Goal: Task Accomplishment & Management: Manage account settings

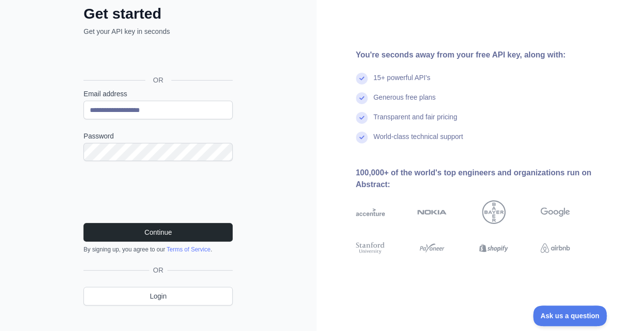
scroll to position [70, 0]
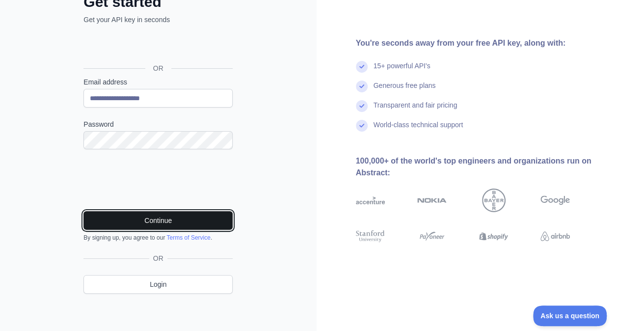
click at [152, 217] on button "Continue" at bounding box center [157, 220] width 149 height 19
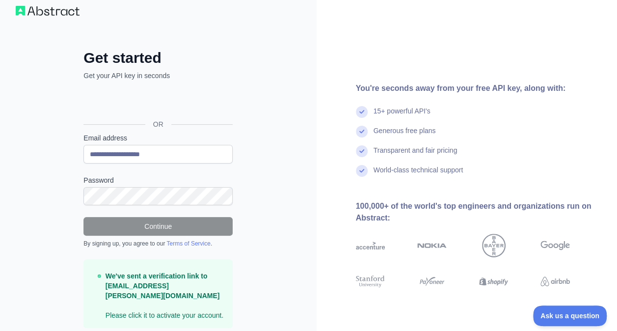
scroll to position [0, 0]
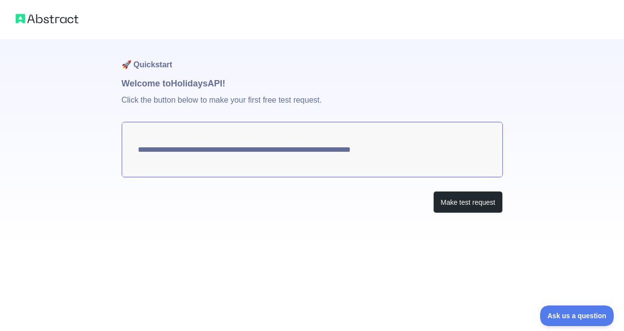
click at [303, 151] on textarea "**********" at bounding box center [312, 149] width 381 height 55
click at [455, 201] on button "Make test request" at bounding box center [467, 202] width 69 height 22
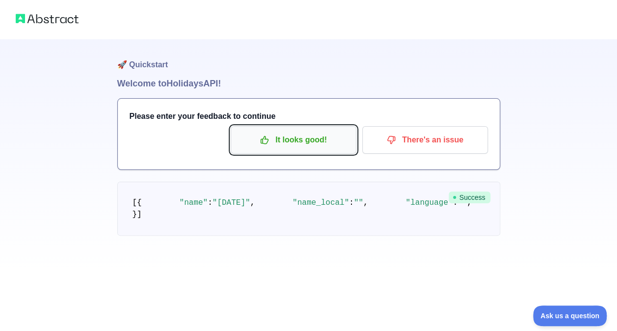
click at [294, 141] on p "It looks good!" at bounding box center [293, 140] width 111 height 17
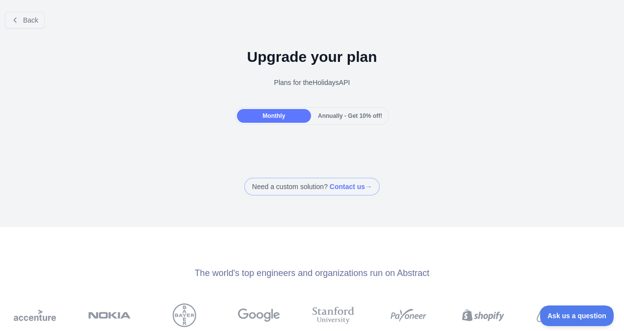
click at [274, 118] on span "Monthly" at bounding box center [274, 115] width 23 height 7
click at [20, 18] on button "Back" at bounding box center [25, 20] width 40 height 17
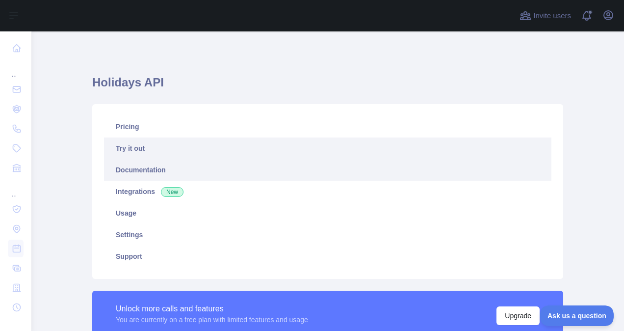
click at [130, 172] on link "Documentation" at bounding box center [328, 170] width 448 height 22
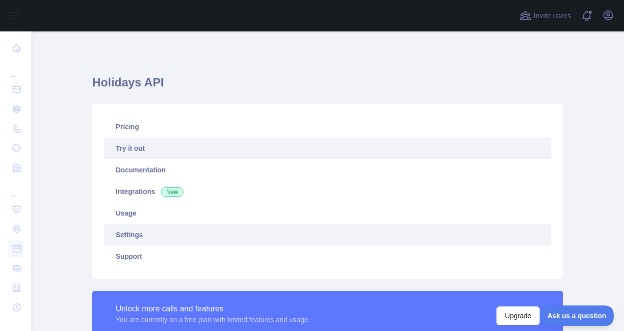
click at [128, 233] on link "Settings" at bounding box center [328, 235] width 448 height 22
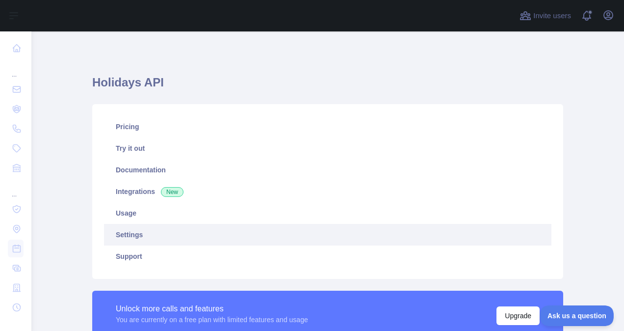
click at [132, 237] on link "Settings" at bounding box center [328, 235] width 448 height 22
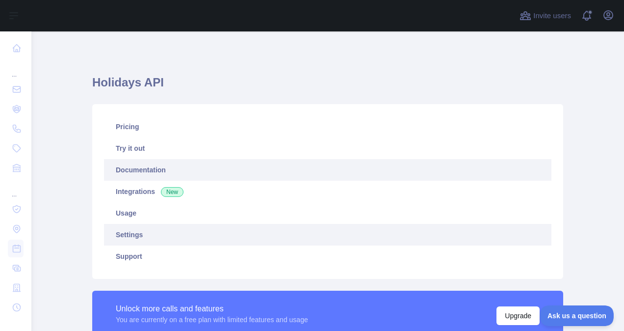
click at [132, 168] on link "Documentation" at bounding box center [328, 170] width 448 height 22
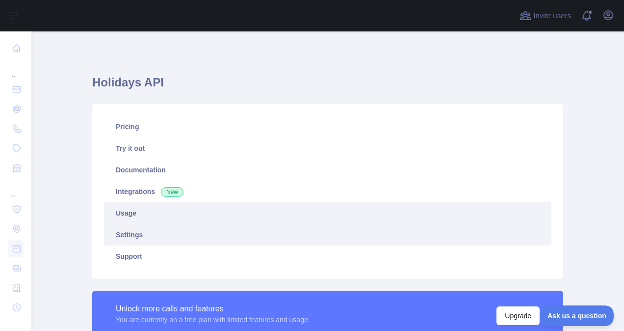
click at [125, 211] on link "Usage" at bounding box center [328, 213] width 448 height 22
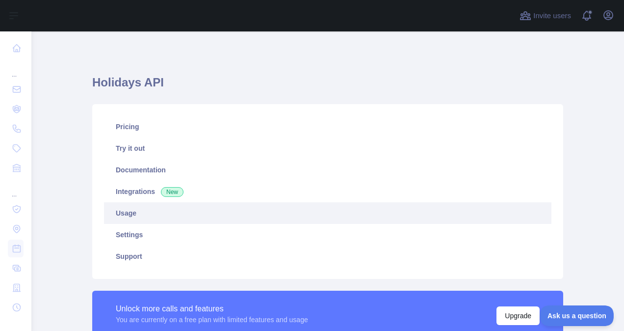
scroll to position [299, 585]
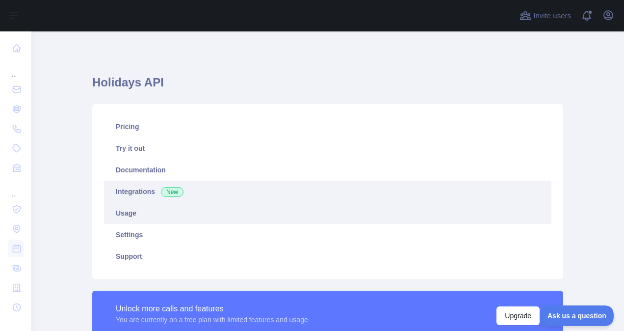
click at [131, 192] on link "Integrations New" at bounding box center [328, 192] width 448 height 22
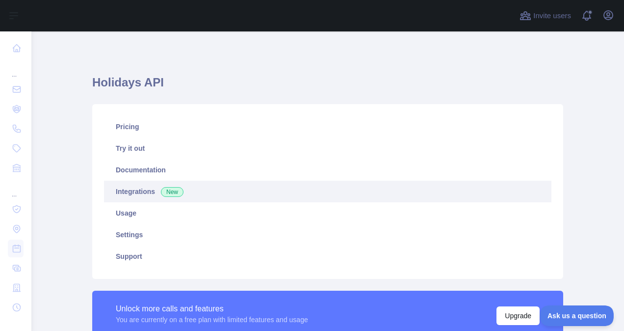
click at [140, 190] on link "Integrations New" at bounding box center [328, 192] width 448 height 22
click at [167, 190] on span "New" at bounding box center [172, 192] width 23 height 10
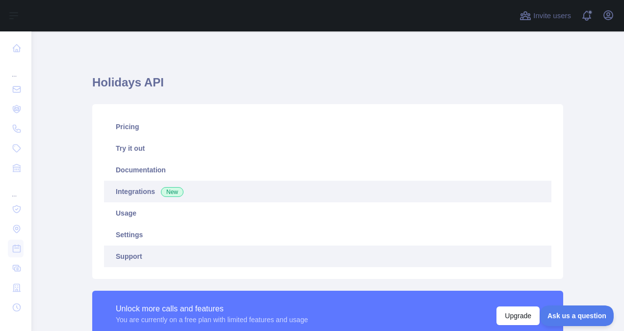
click at [127, 254] on link "Support" at bounding box center [328, 256] width 448 height 22
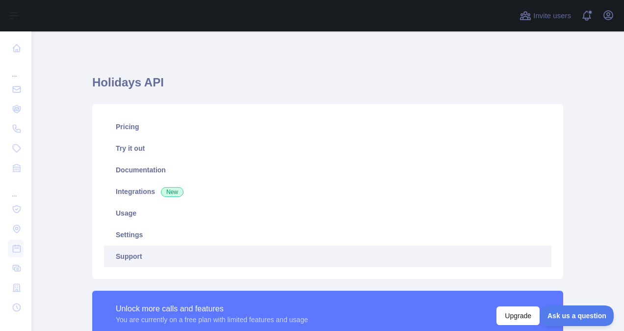
click at [130, 262] on link "Support" at bounding box center [328, 256] width 448 height 22
click at [130, 260] on link "Support" at bounding box center [328, 256] width 448 height 22
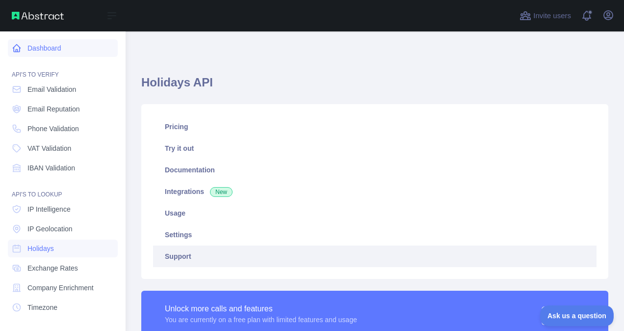
click at [51, 48] on link "Dashboard" at bounding box center [63, 48] width 110 height 18
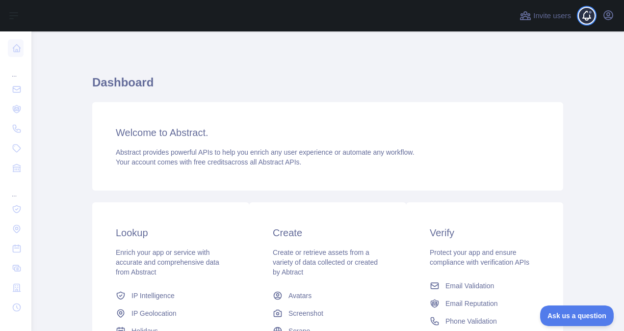
click at [595, 16] on span at bounding box center [591, 15] width 20 height 31
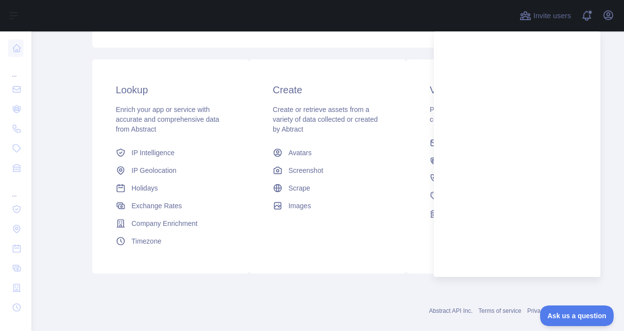
scroll to position [147, 0]
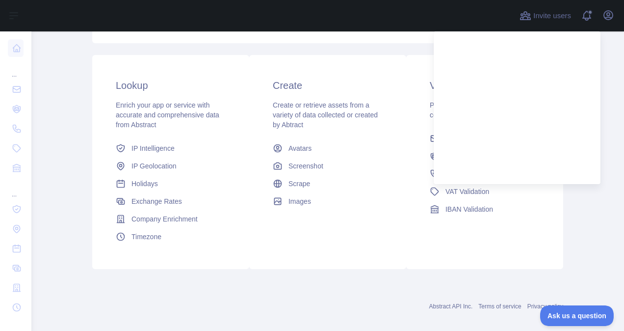
click at [322, 66] on div "Create Create or retrieve assets from a variety of data collected or created by…" at bounding box center [327, 144] width 157 height 179
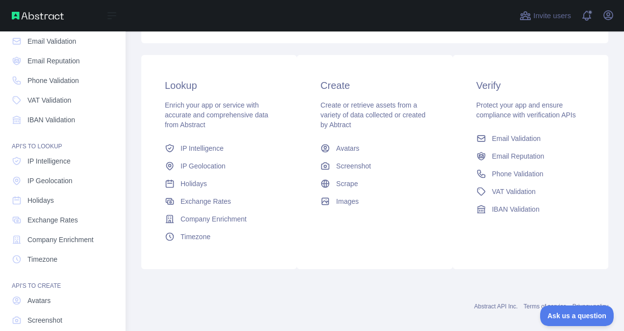
scroll to position [101, 0]
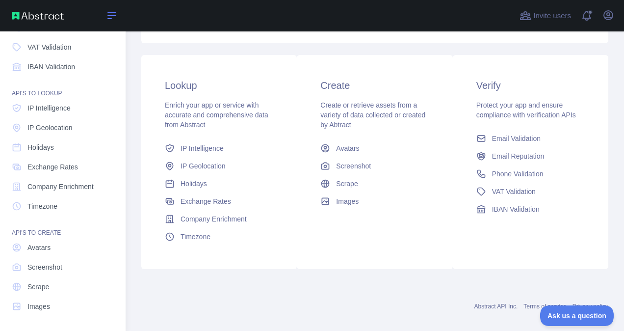
click at [114, 14] on icon at bounding box center [112, 16] width 12 height 12
click at [109, 16] on icon at bounding box center [112, 16] width 12 height 12
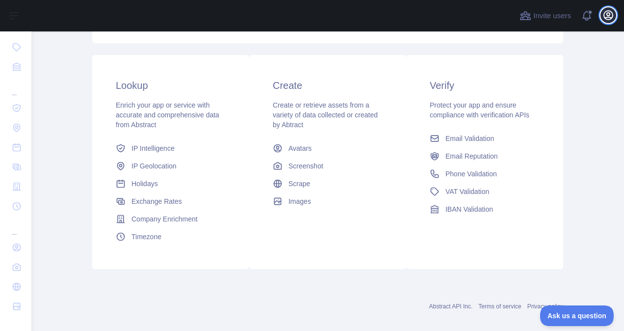
click at [607, 14] on icon "button" at bounding box center [608, 15] width 9 height 9
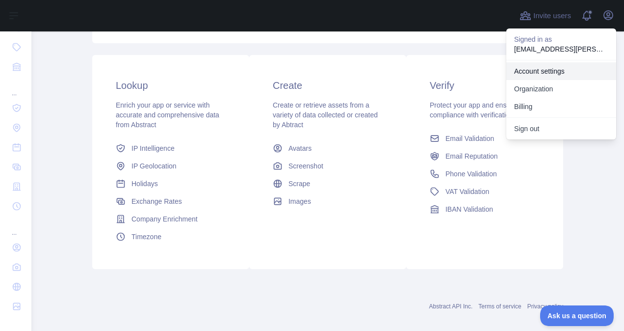
click at [544, 75] on link "Account settings" at bounding box center [562, 71] width 110 height 18
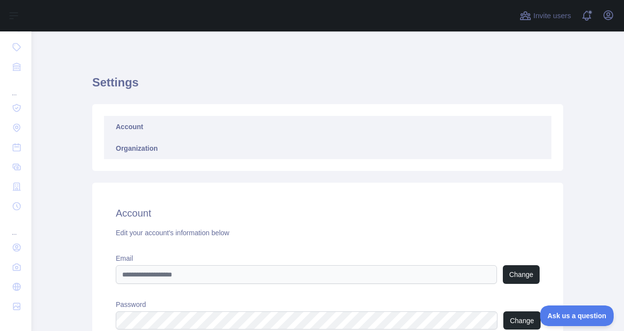
click at [134, 146] on link "Organization" at bounding box center [328, 148] width 448 height 22
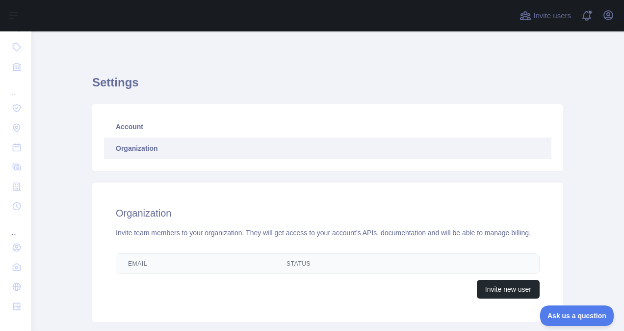
scroll to position [63, 0]
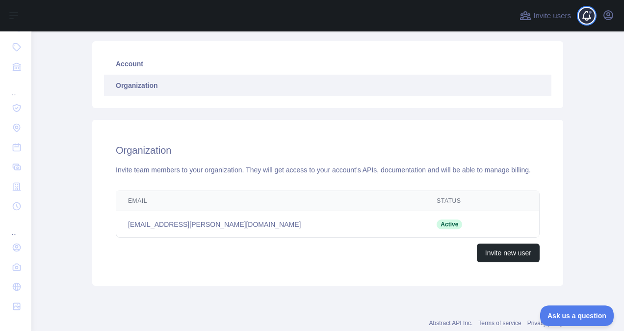
click at [588, 18] on span at bounding box center [591, 15] width 20 height 31
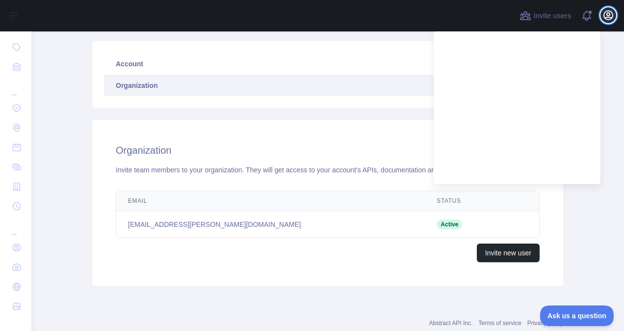
click at [603, 15] on icon "button" at bounding box center [609, 15] width 12 height 12
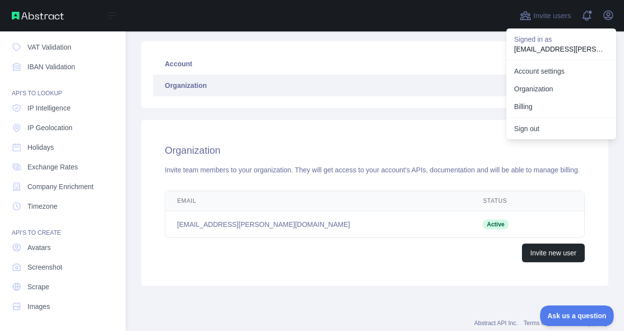
click at [54, 10] on div "Open sidebar" at bounding box center [63, 15] width 126 height 31
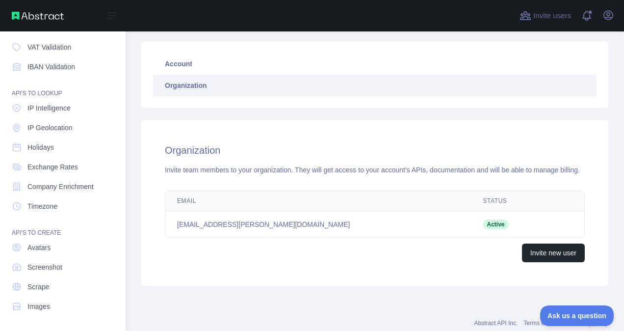
click at [35, 18] on img at bounding box center [38, 16] width 52 height 8
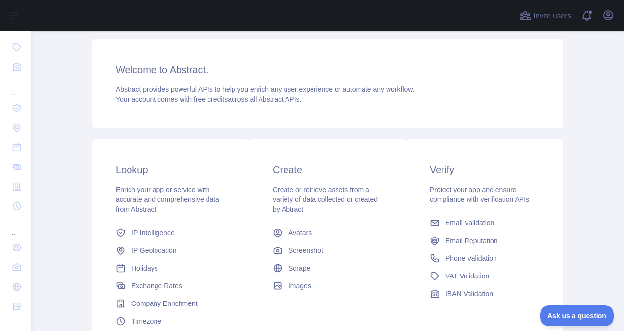
scroll to position [63, 0]
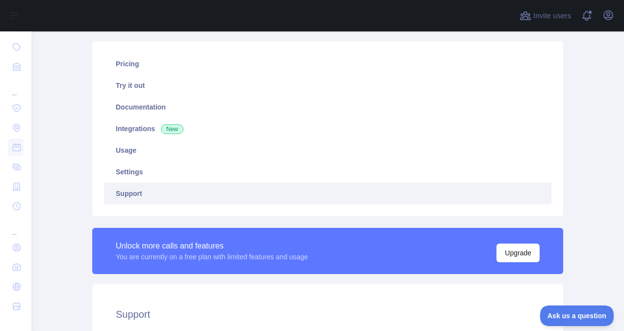
click at [121, 193] on link "Support" at bounding box center [328, 194] width 448 height 22
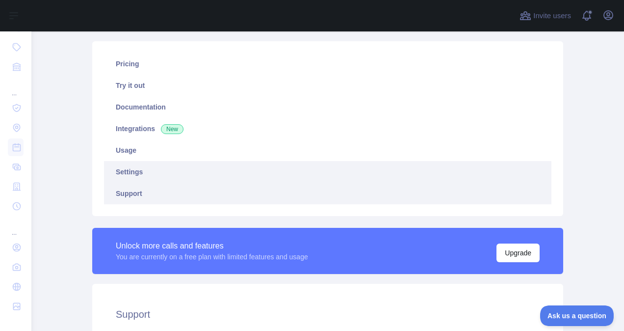
click at [132, 174] on link "Settings" at bounding box center [328, 172] width 448 height 22
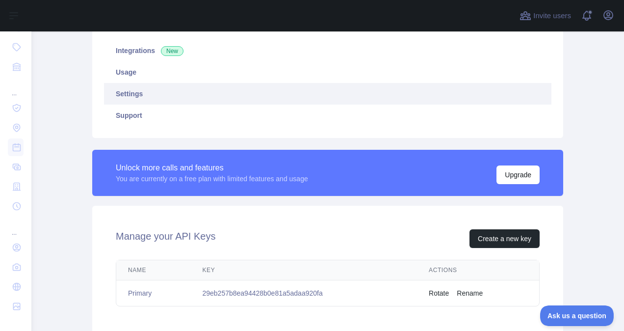
scroll to position [259, 0]
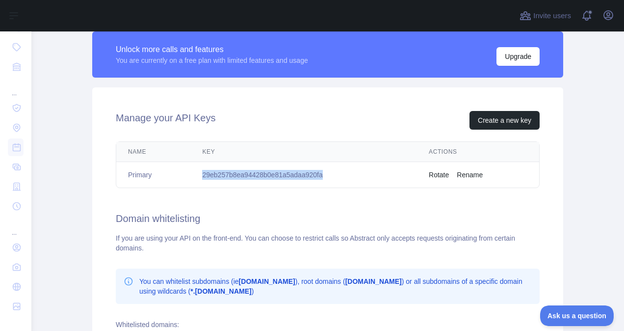
drag, startPoint x: 325, startPoint y: 173, endPoint x: 198, endPoint y: 176, distance: 127.2
click at [198, 176] on td "29eb257b8ea94428b0e81a5adaa920fa" at bounding box center [303, 175] width 227 height 26
copy td "29eb257b8ea94428b0e81a5adaa920fa"
click at [78, 189] on div "Holidays API Pricing Try it out Documentation Integrations New Usage Settings S…" at bounding box center [328, 141] width 503 height 739
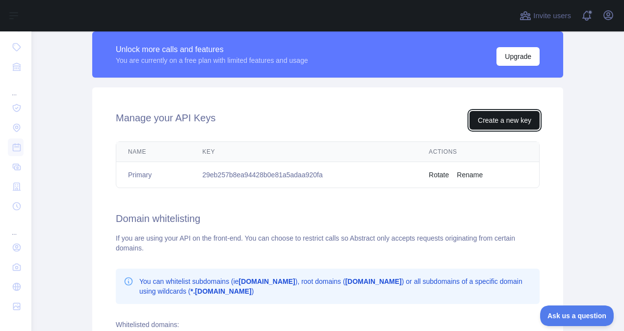
click at [498, 116] on button "Create a new key" at bounding box center [505, 120] width 70 height 19
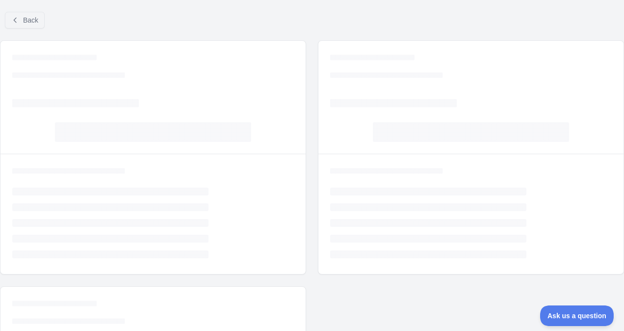
scroll to position [135, 0]
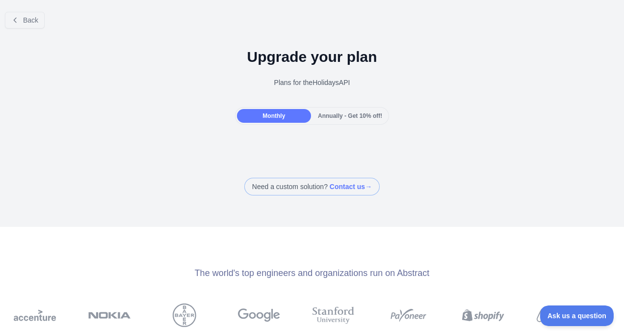
click at [255, 113] on div "Monthly" at bounding box center [274, 116] width 74 height 14
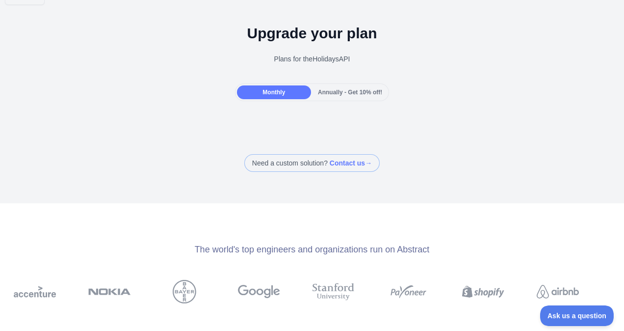
scroll to position [0, 0]
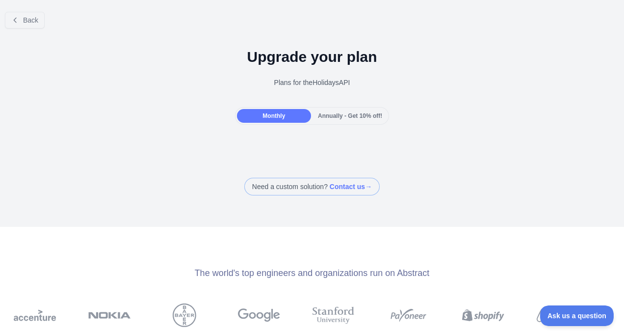
click at [259, 114] on div "Monthly" at bounding box center [274, 116] width 74 height 14
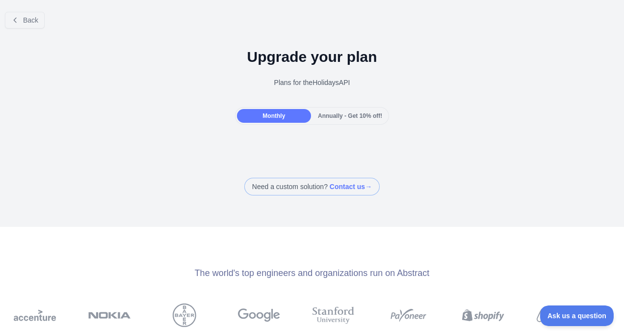
drag, startPoint x: 259, startPoint y: 114, endPoint x: 361, endPoint y: 113, distance: 101.6
click at [361, 113] on span "Annually - Get 10% off!" at bounding box center [350, 115] width 64 height 7
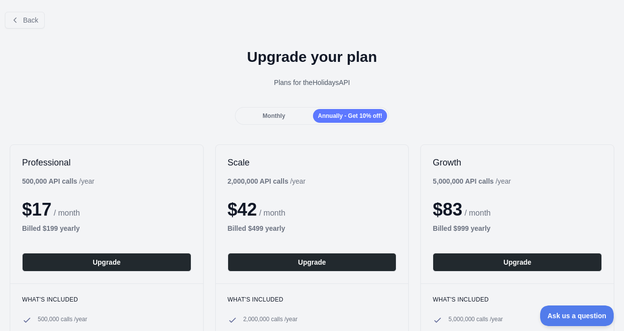
click at [277, 112] on span "Monthly" at bounding box center [274, 115] width 23 height 7
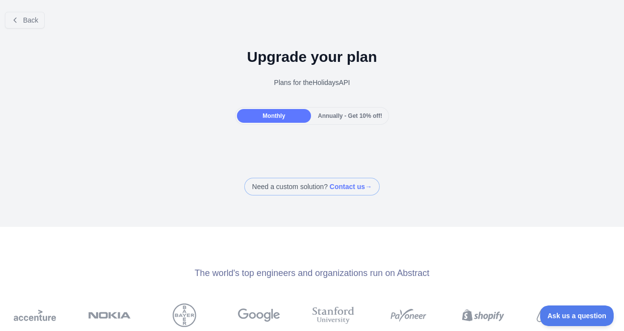
click at [336, 113] on span "Annually - Get 10% off!" at bounding box center [350, 115] width 64 height 7
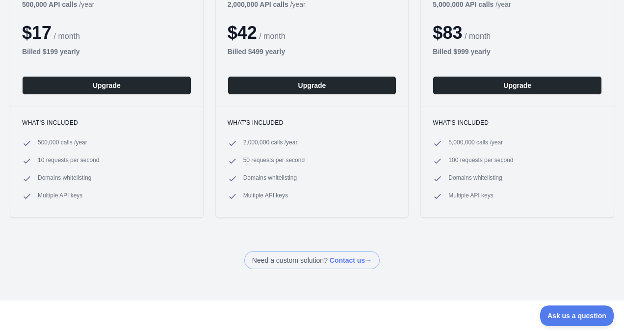
scroll to position [196, 0]
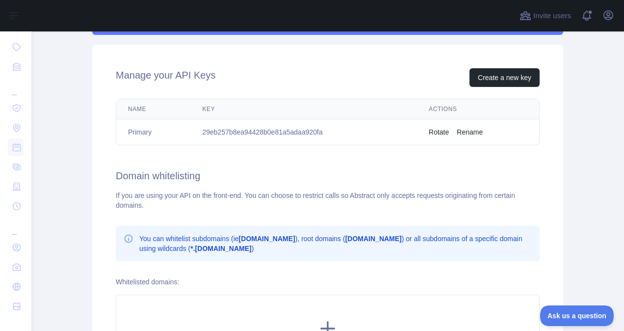
scroll to position [331, 0]
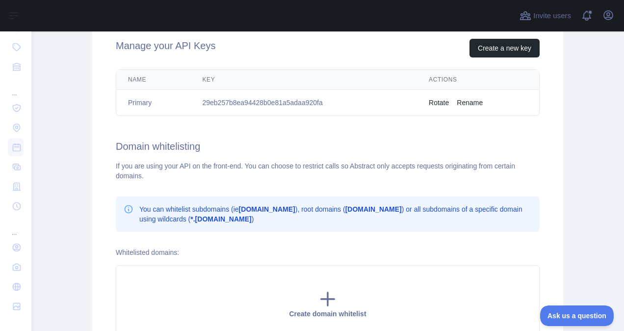
click at [442, 100] on button "Rotate" at bounding box center [439, 103] width 20 height 10
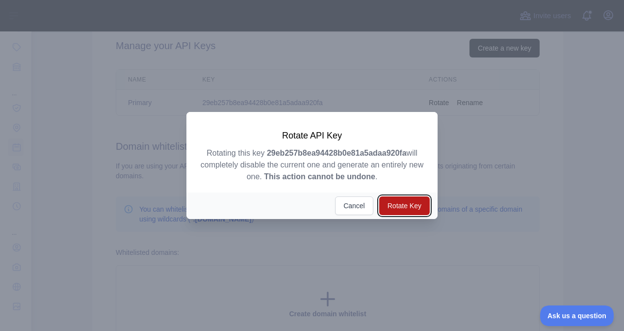
click at [398, 208] on button "Rotate Key" at bounding box center [404, 205] width 51 height 19
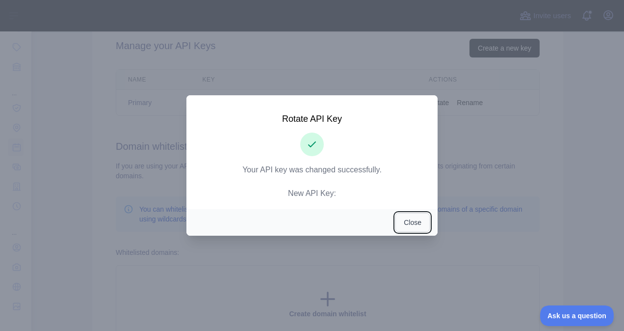
click at [422, 219] on button "Close" at bounding box center [413, 222] width 34 height 19
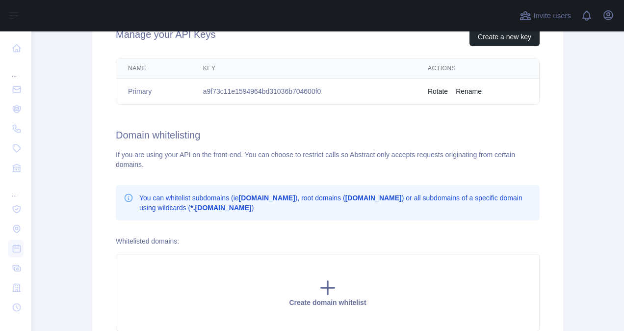
scroll to position [344, 0]
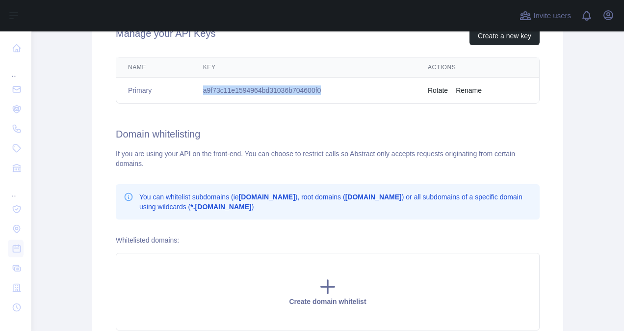
drag, startPoint x: 320, startPoint y: 88, endPoint x: 195, endPoint y: 88, distance: 124.2
click at [195, 88] on td "a9f73c11e1594964bd31036b704600f0" at bounding box center [303, 91] width 225 height 26
copy td "a9f73c11e1594964bd31036b704600f0"
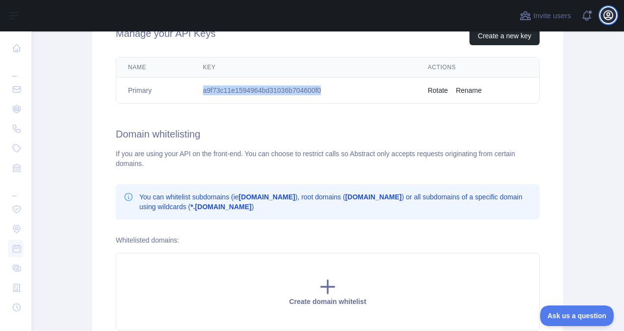
click at [611, 16] on icon "button" at bounding box center [609, 15] width 12 height 12
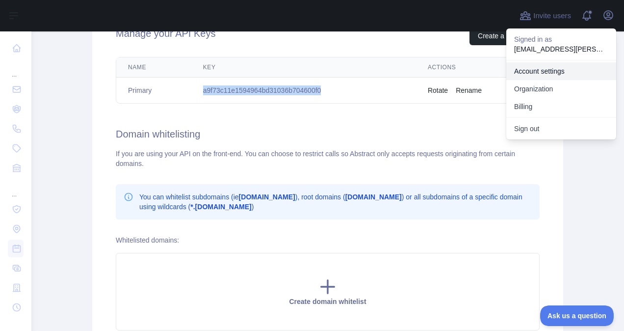
click at [559, 72] on link "Account settings" at bounding box center [562, 71] width 110 height 18
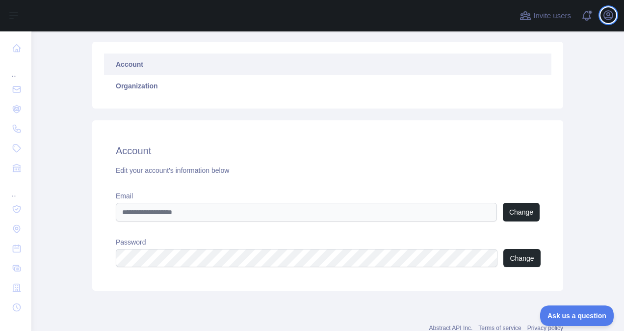
scroll to position [94, 0]
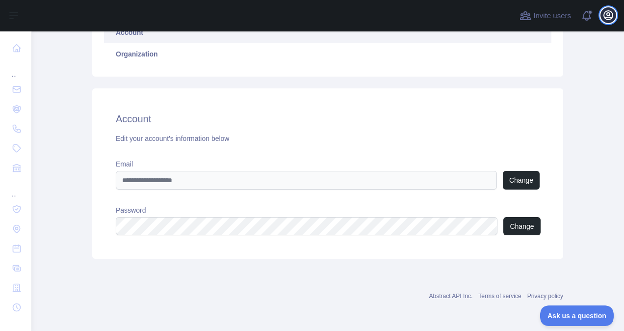
click at [608, 13] on icon "button" at bounding box center [608, 15] width 9 height 9
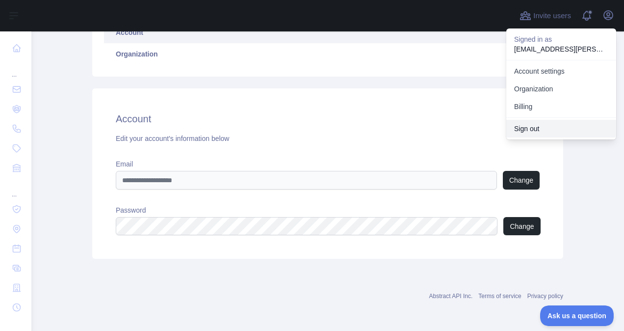
click at [524, 134] on button "Sign out" at bounding box center [562, 129] width 110 height 18
